Goal: Find contact information: Find contact information

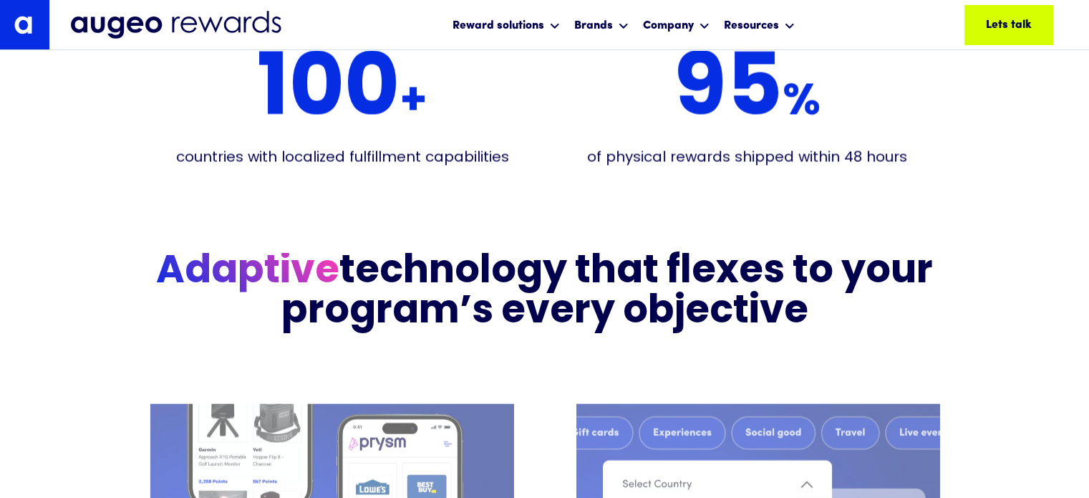
scroll to position [3065, 0]
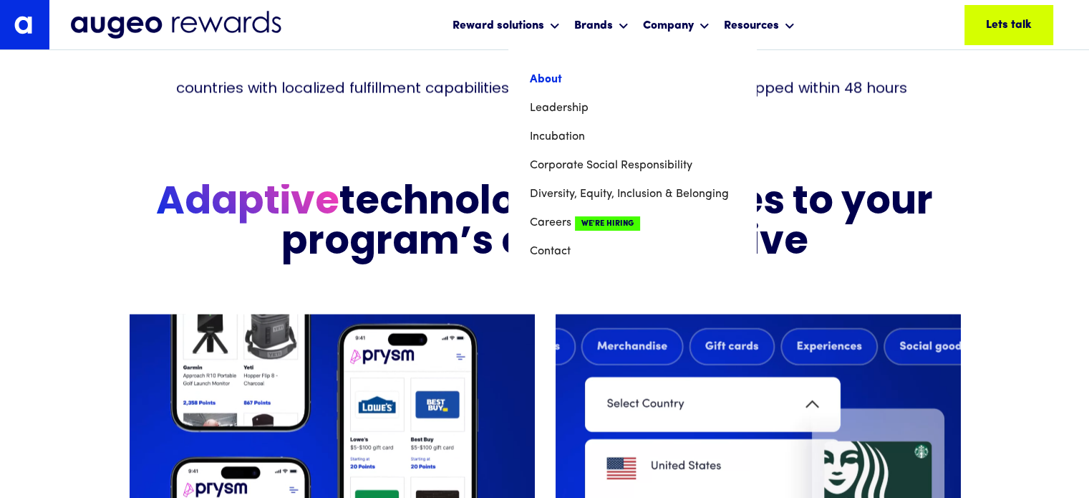
click at [612, 78] on link "About" at bounding box center [632, 79] width 205 height 29
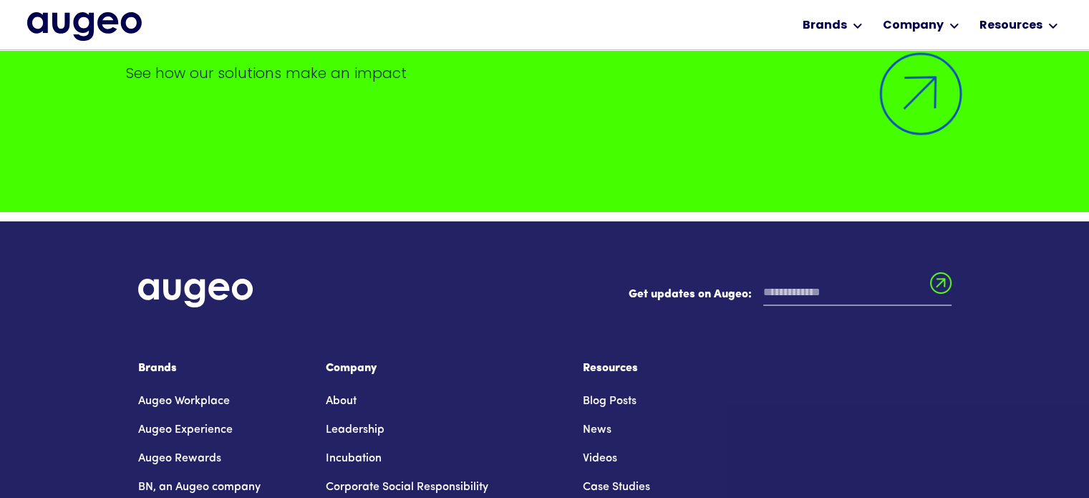
scroll to position [11045, 0]
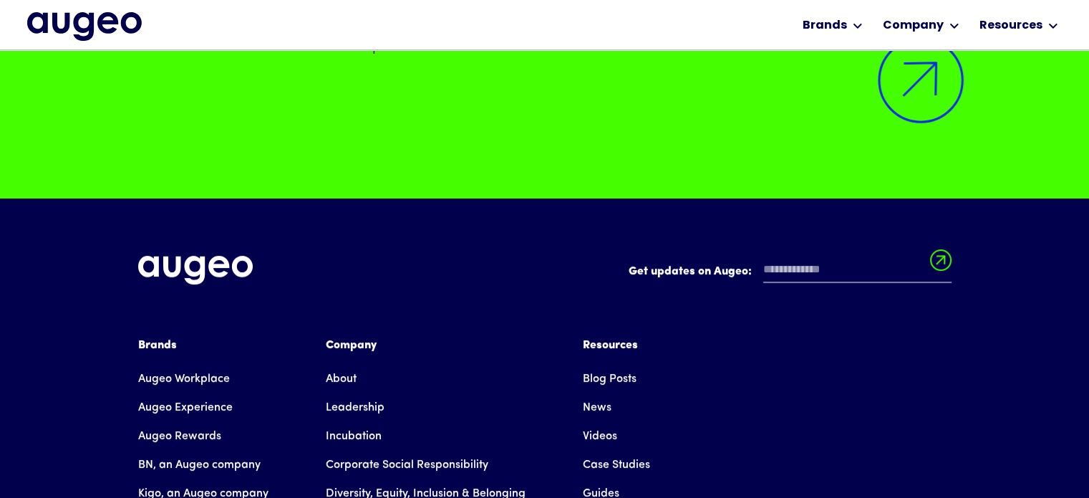
drag, startPoint x: 1093, startPoint y: 29, endPoint x: 1099, endPoint y: 531, distance: 502.0
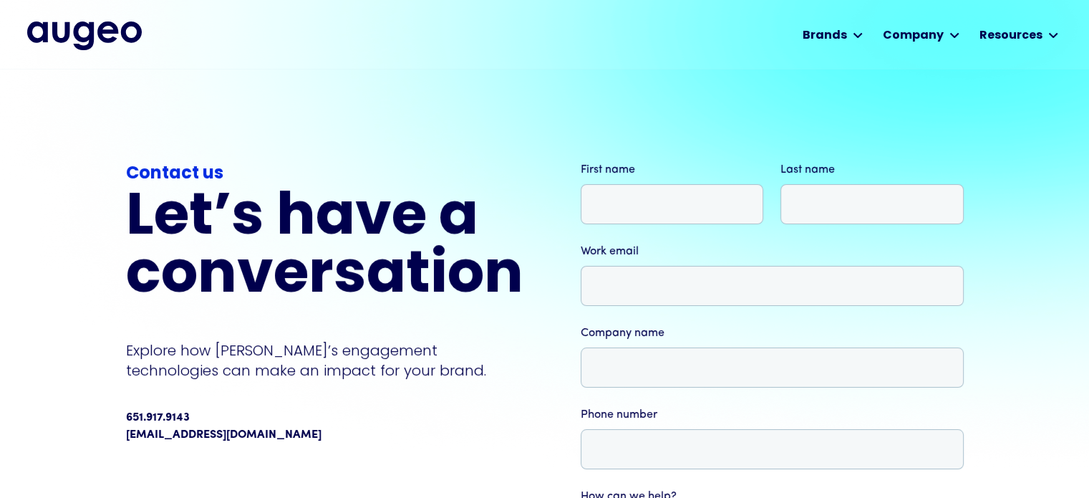
scroll to position [9, 0]
